Goal: Information Seeking & Learning: Find specific fact

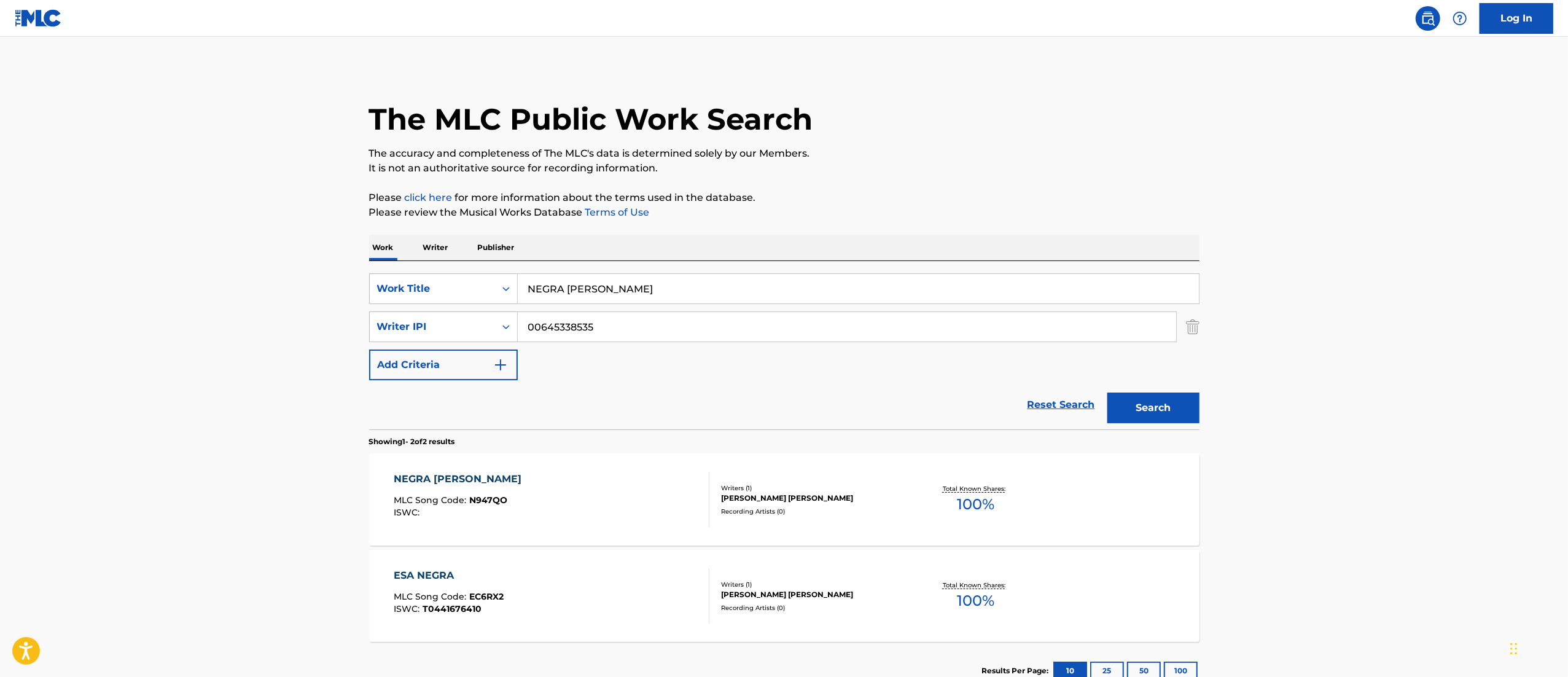
click at [597, 285] on input "NEGRA [PERSON_NAME]" at bounding box center [858, 289] width 681 height 30
paste input "PRENDADA DE TUS BESOS [PERSON_NAME] [PERSON_NAME]"
type input "PRENDADA DE TUS BESOS [PERSON_NAME] [PERSON_NAME]"
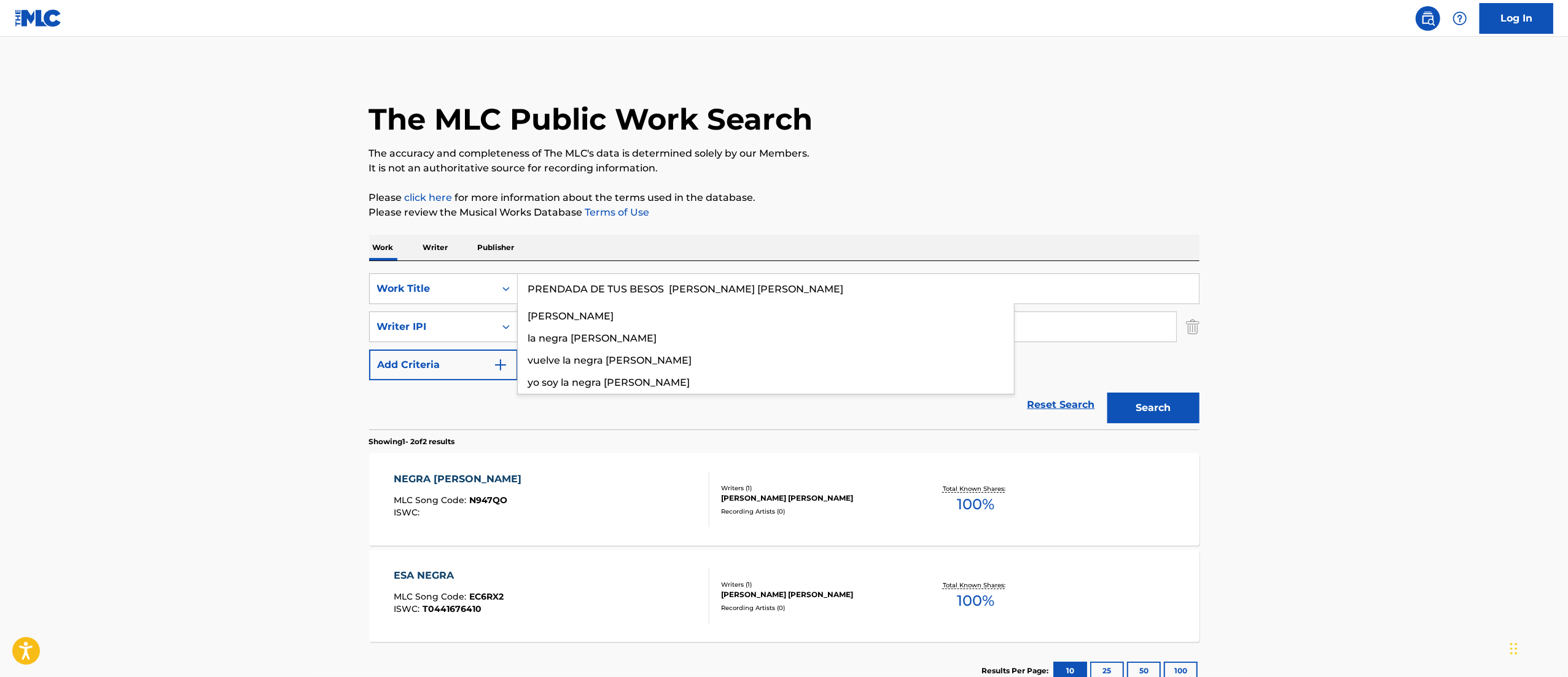
click at [1107, 393] on button "Search" at bounding box center [1153, 408] width 92 height 31
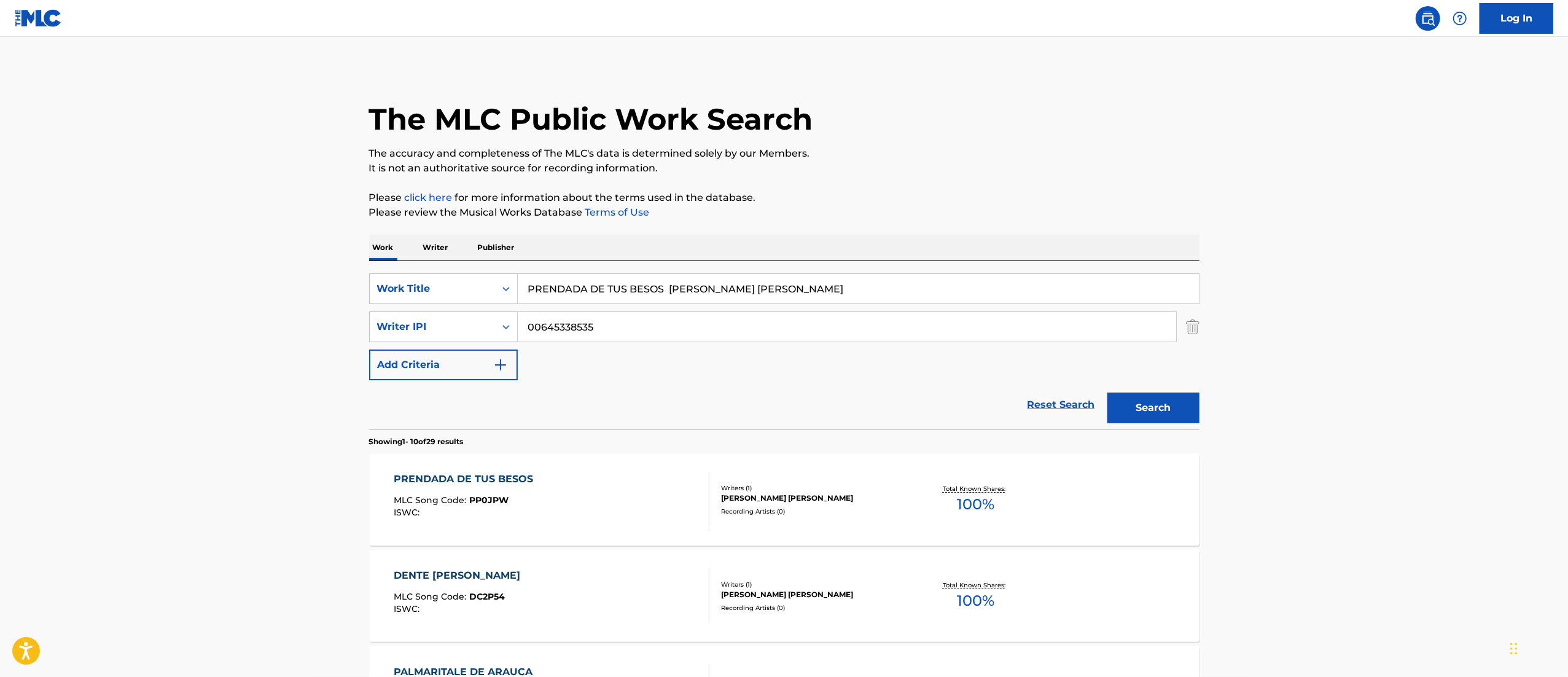
click at [662, 290] on input "PRENDADA DE TUS BESOS [PERSON_NAME] [PERSON_NAME]" at bounding box center [858, 289] width 681 height 30
click at [586, 476] on div "PRENDADA DE TUS BESOS MLC Song Code : PP0JPW ISWC :" at bounding box center [551, 500] width 316 height 55
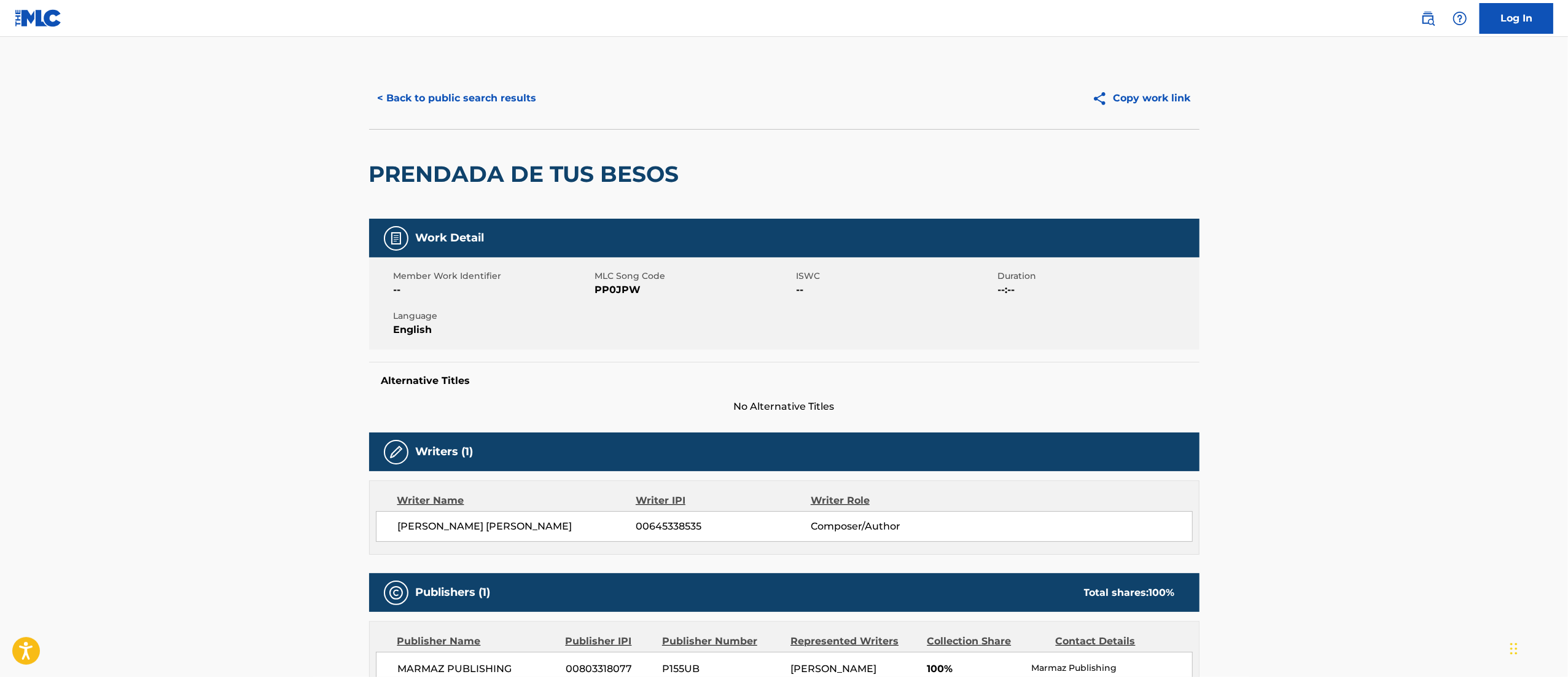
click at [416, 100] on button "< Back to public search results" at bounding box center [457, 98] width 176 height 31
